Goal: Register for event/course

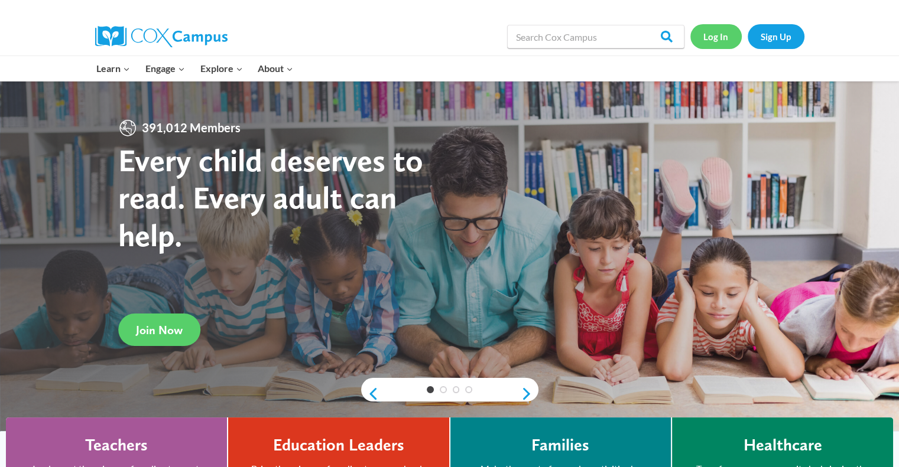
click at [716, 35] on link "Log In" at bounding box center [715, 36] width 51 height 24
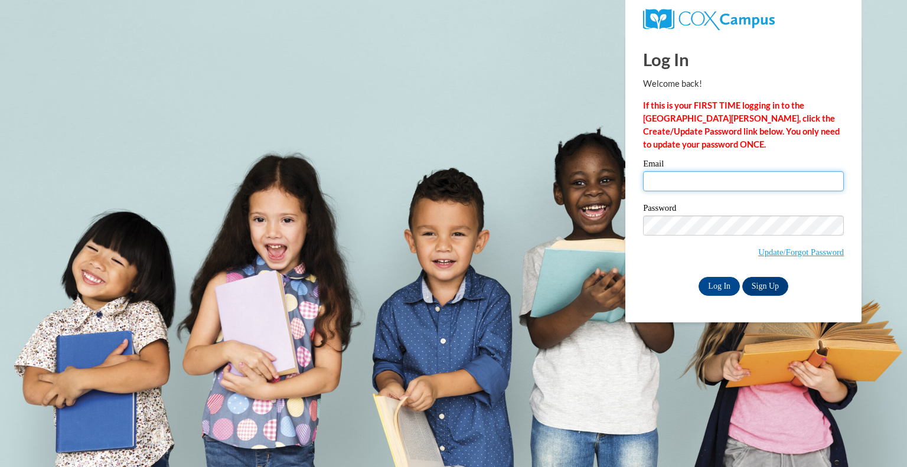
click at [690, 187] on input "Email" at bounding box center [743, 181] width 201 height 20
type input "sdurbin@tiger.brenau.edu"
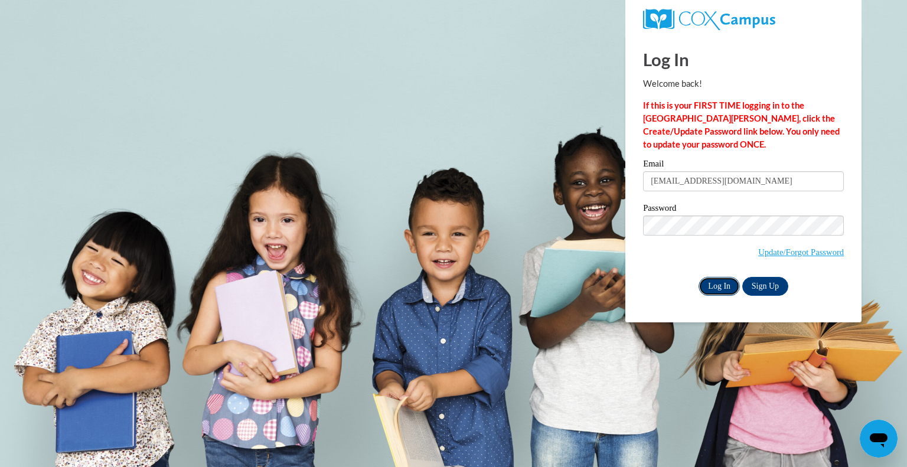
click at [721, 293] on input "Log In" at bounding box center [719, 286] width 41 height 19
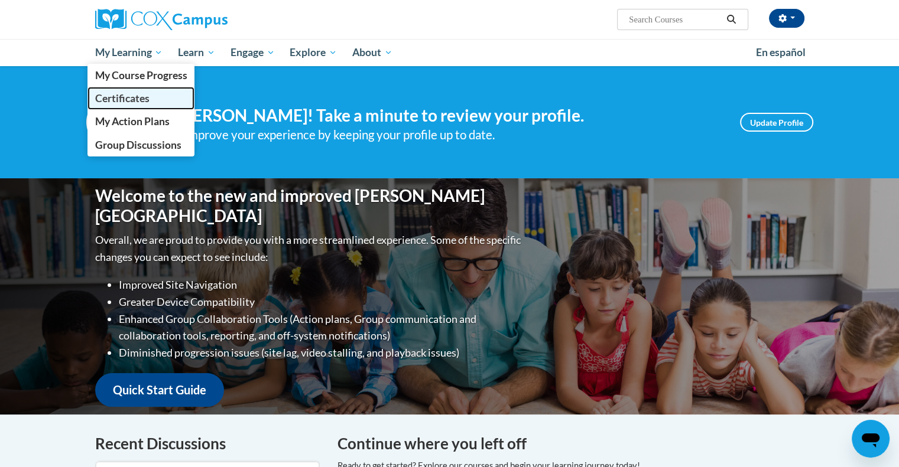
click at [142, 94] on span "Certificates" at bounding box center [122, 98] width 54 height 12
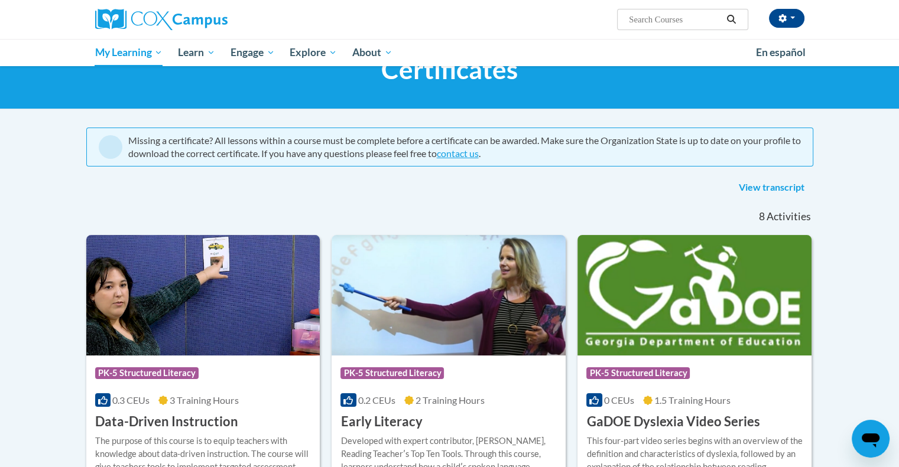
scroll to position [28, 0]
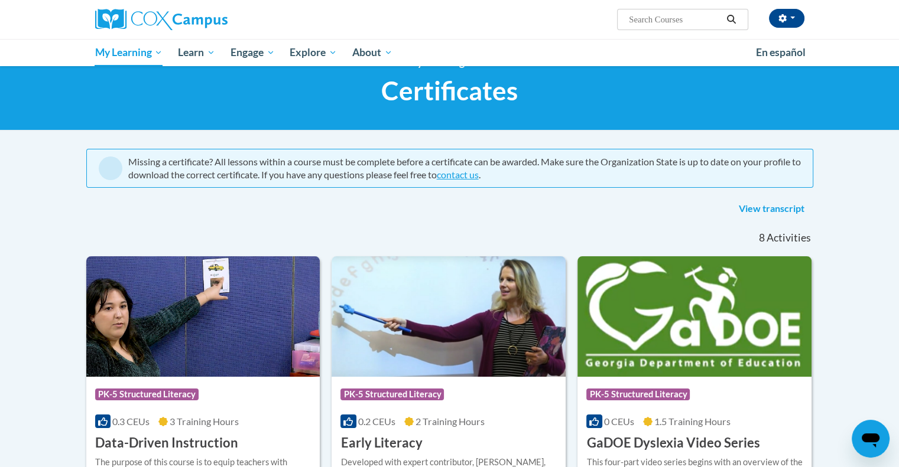
click at [650, 21] on input "Search..." at bounding box center [674, 19] width 95 height 14
type input "vocabulary instruction"
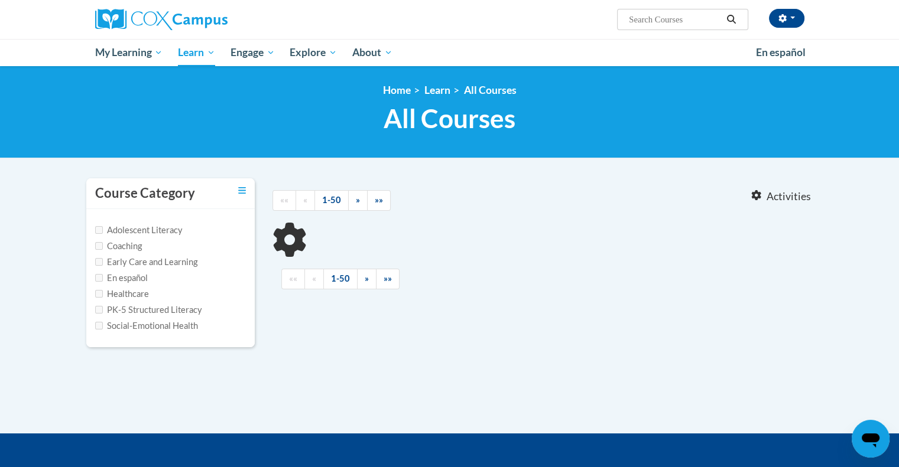
type input "vocabulary instruction"
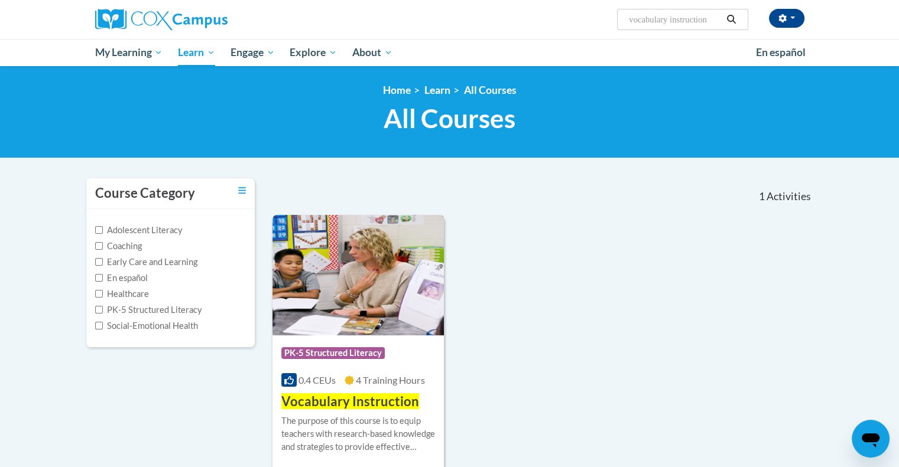
click at [328, 352] on span "PK-5 Structured Literacy" at bounding box center [332, 353] width 103 height 12
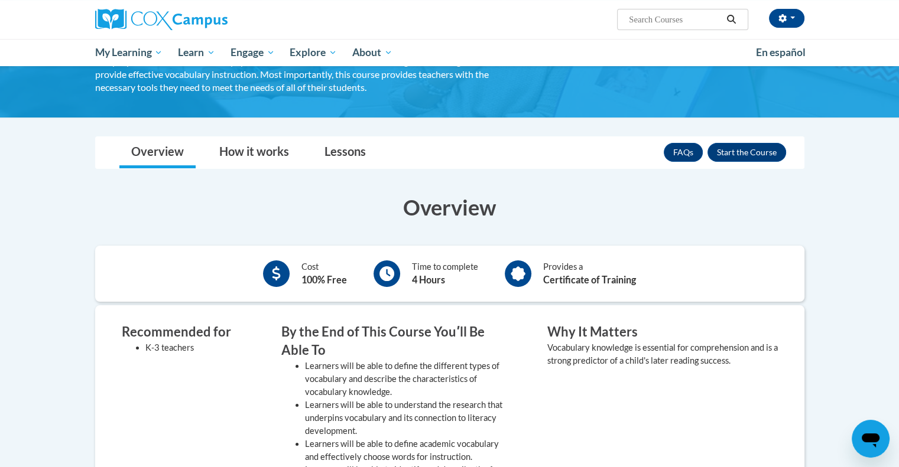
scroll to position [103, 0]
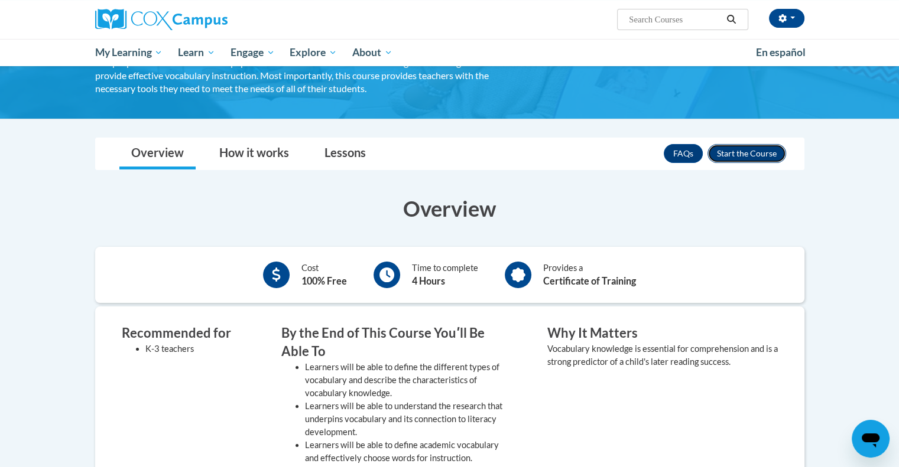
click at [746, 152] on button "Enroll" at bounding box center [746, 153] width 79 height 19
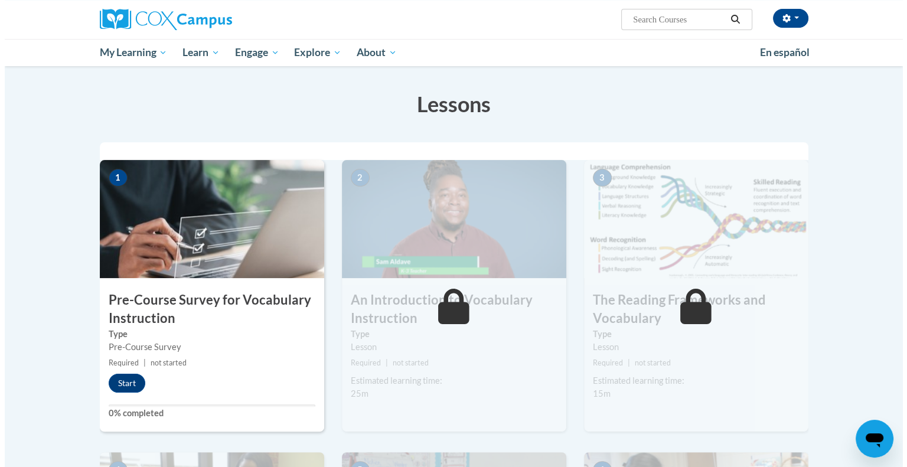
scroll to position [265, 0]
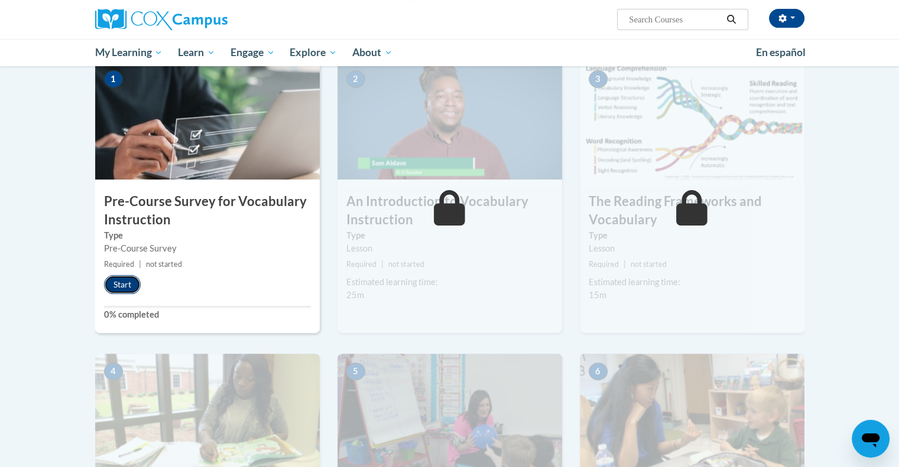
click at [128, 285] on button "Start" at bounding box center [122, 284] width 37 height 19
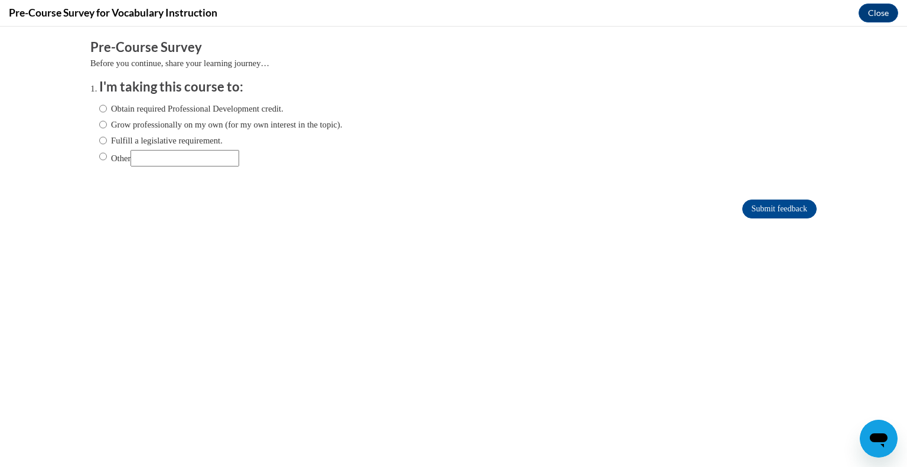
scroll to position [0, 0]
click at [188, 110] on label "Obtain required Professional Development credit." at bounding box center [191, 108] width 184 height 13
click at [107, 110] on input "Obtain required Professional Development credit." at bounding box center [103, 108] width 8 height 13
radio input "true"
click at [113, 156] on label "Other" at bounding box center [169, 158] width 140 height 17
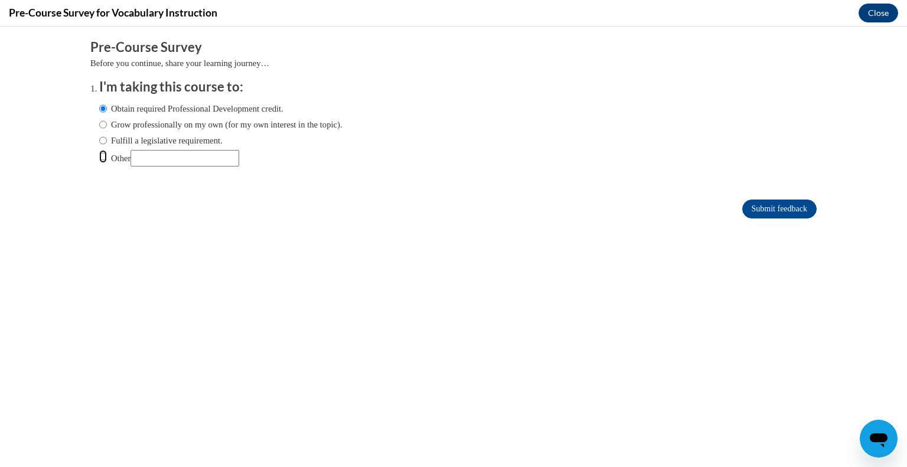
click at [107, 156] on input "Other" at bounding box center [103, 156] width 8 height 13
radio input "true"
click at [177, 153] on input "Other" at bounding box center [185, 158] width 109 height 17
type input "College"
click at [782, 205] on input "Submit feedback" at bounding box center [780, 209] width 74 height 19
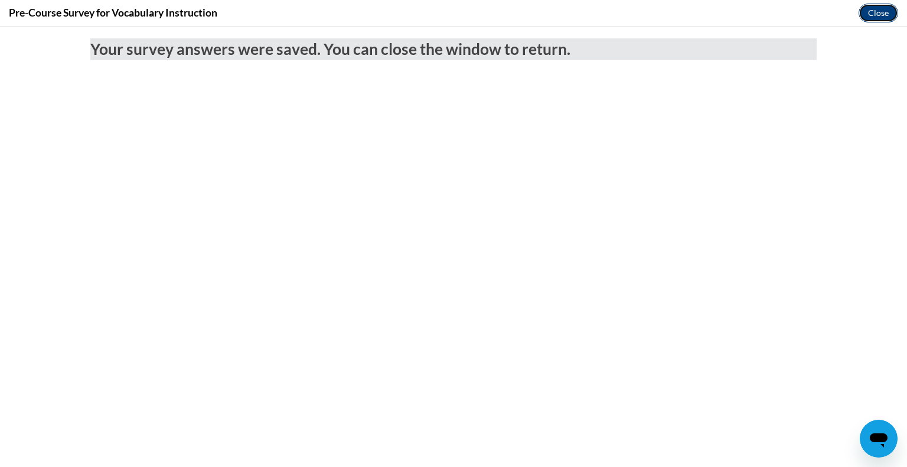
click at [876, 9] on button "Close" at bounding box center [879, 13] width 40 height 19
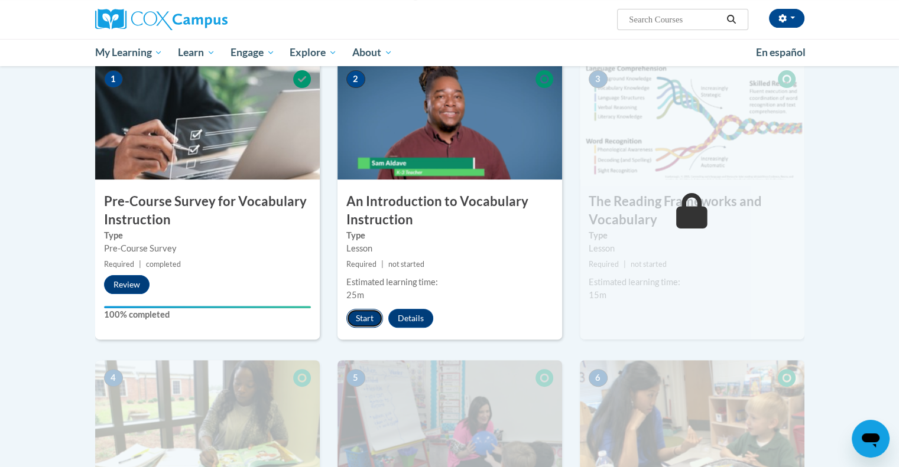
click at [367, 323] on button "Start" at bounding box center [364, 318] width 37 height 19
